Goal: Navigation & Orientation: Find specific page/section

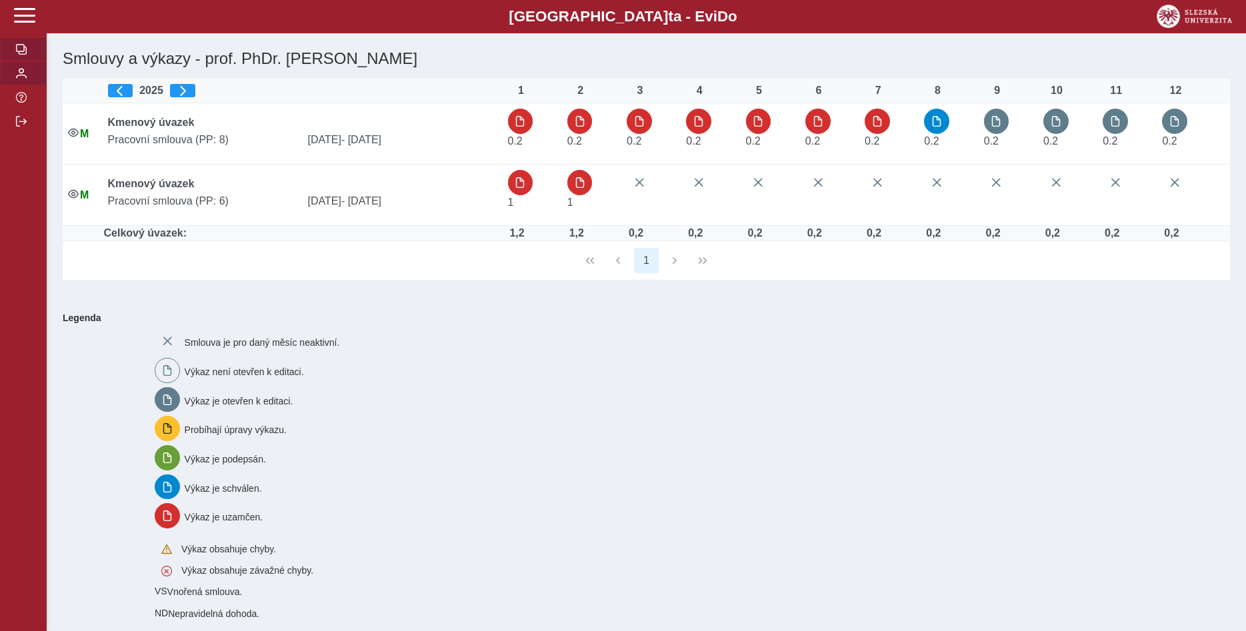
click at [21, 79] on span "button" at bounding box center [21, 73] width 11 height 11
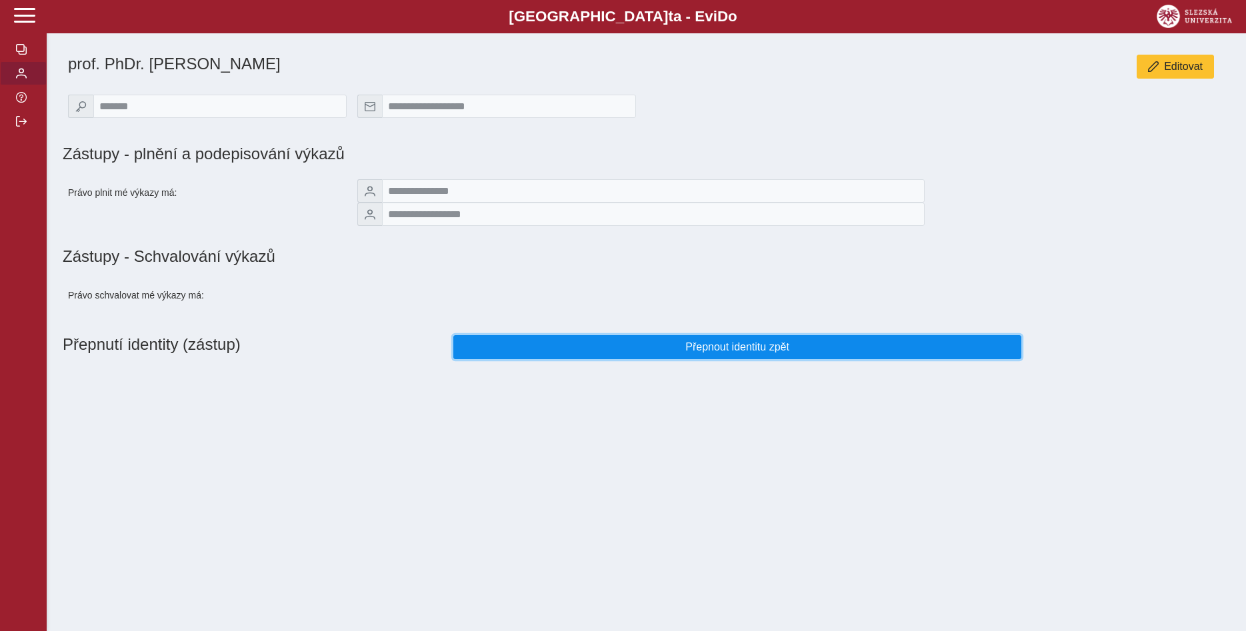
click at [732, 353] on span "Přepnout identitu zpět" at bounding box center [737, 347] width 545 height 12
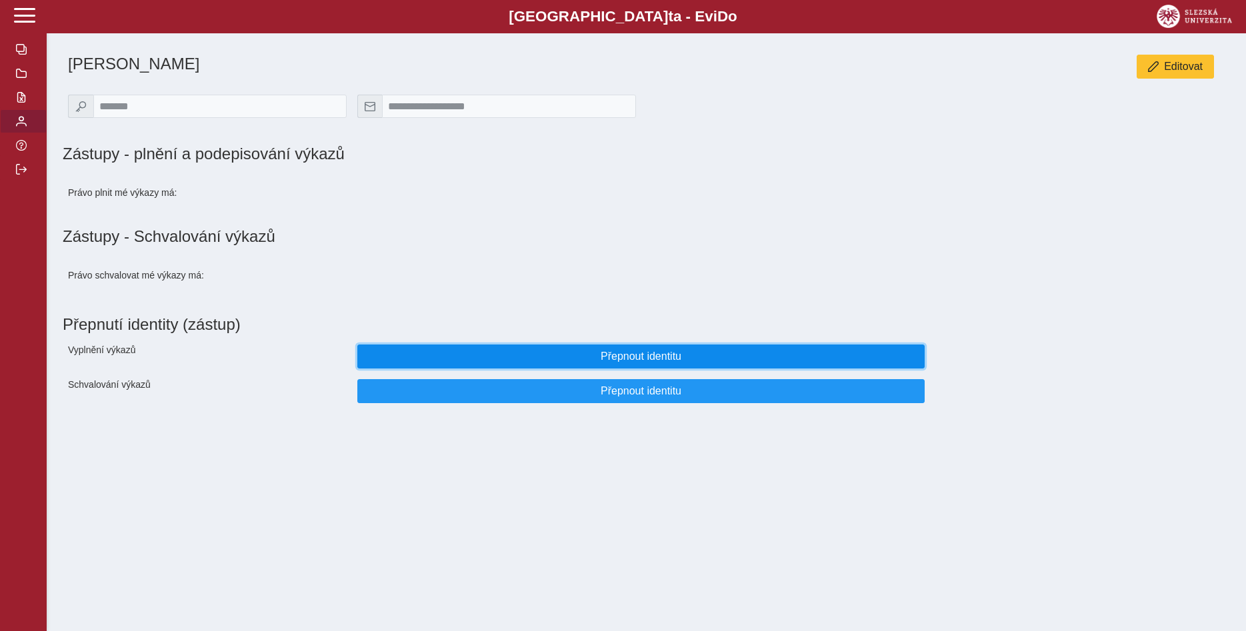
click at [656, 363] on span "Přepnout identitu" at bounding box center [641, 357] width 545 height 12
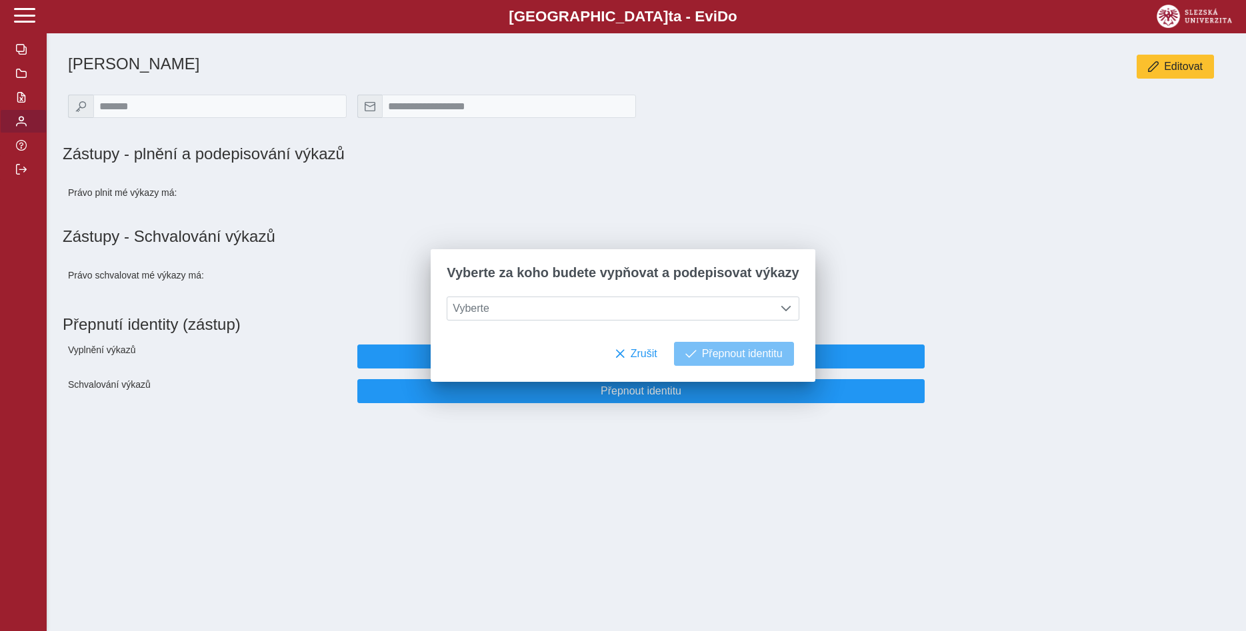
click at [892, 243] on h1 "Zástupy - Schvalování výkazů" at bounding box center [646, 236] width 1167 height 19
click at [22, 79] on span "button" at bounding box center [21, 73] width 11 height 11
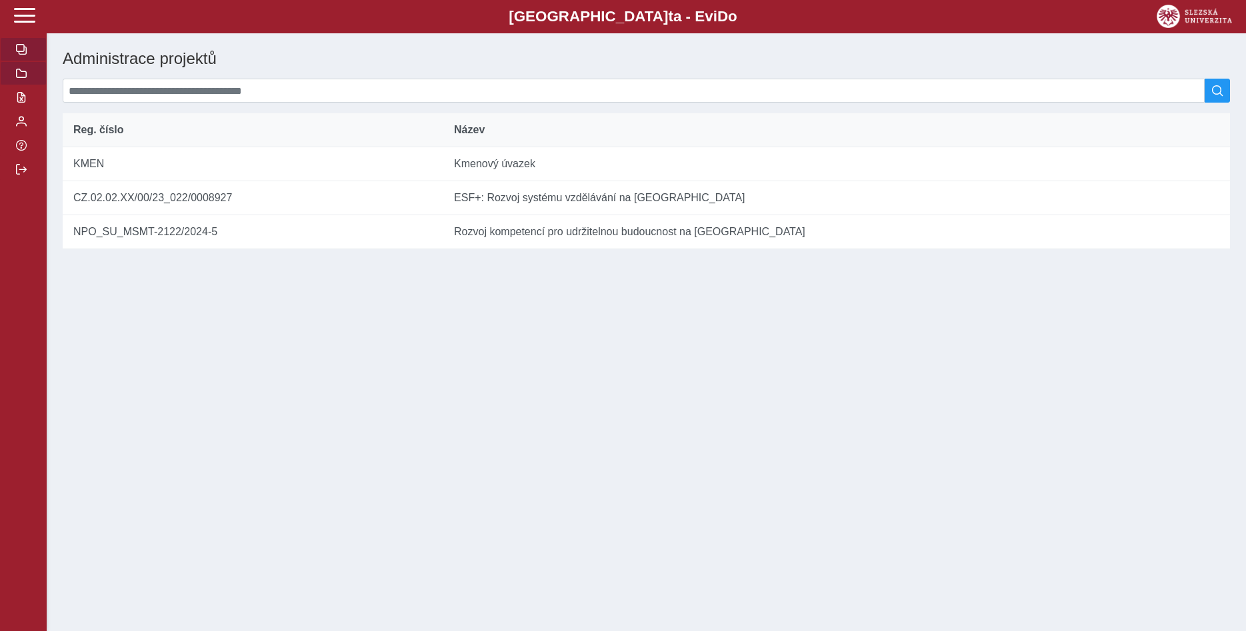
click at [20, 55] on span "button" at bounding box center [21, 49] width 11 height 11
